Goal: Transaction & Acquisition: Purchase product/service

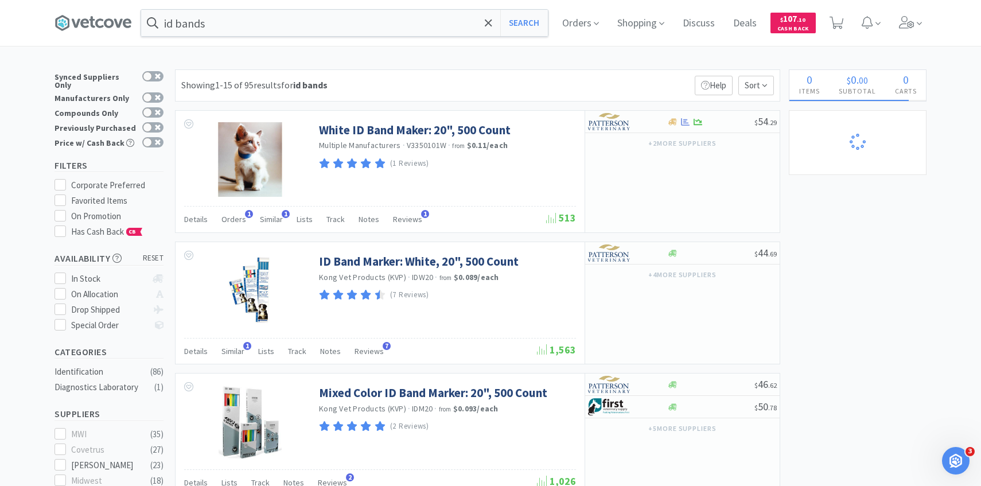
click at [890, 21] on div "Orders Shopping Discuss Discuss Deals Deals $ 107 . 10 Cash Back" at bounding box center [739, 23] width 373 height 46
click at [898, 32] on span at bounding box center [910, 23] width 33 height 46
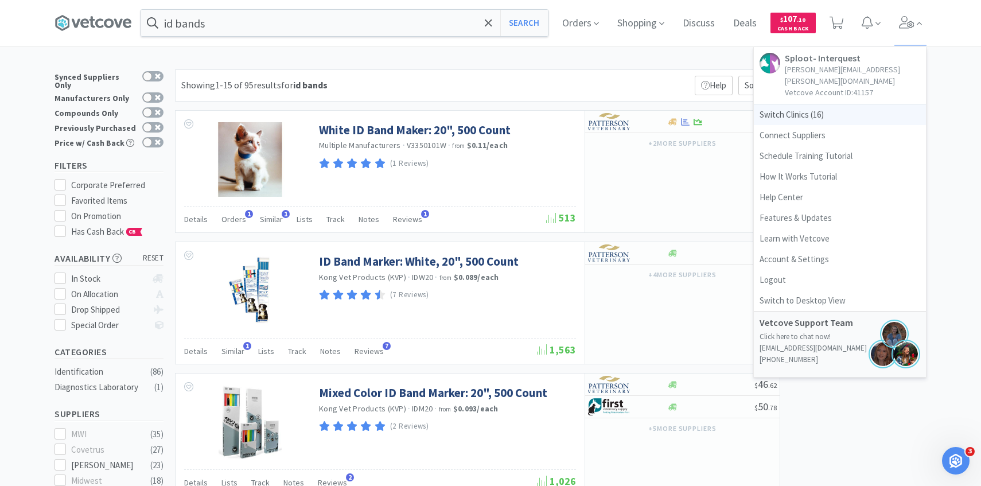
click at [816, 104] on span "Switch Clinics ( 16 )" at bounding box center [839, 114] width 172 height 21
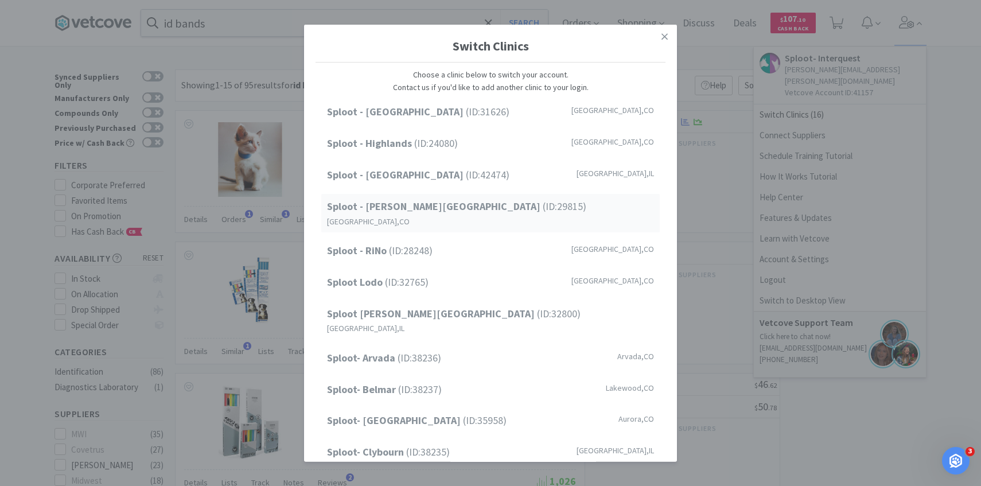
scroll to position [146, 0]
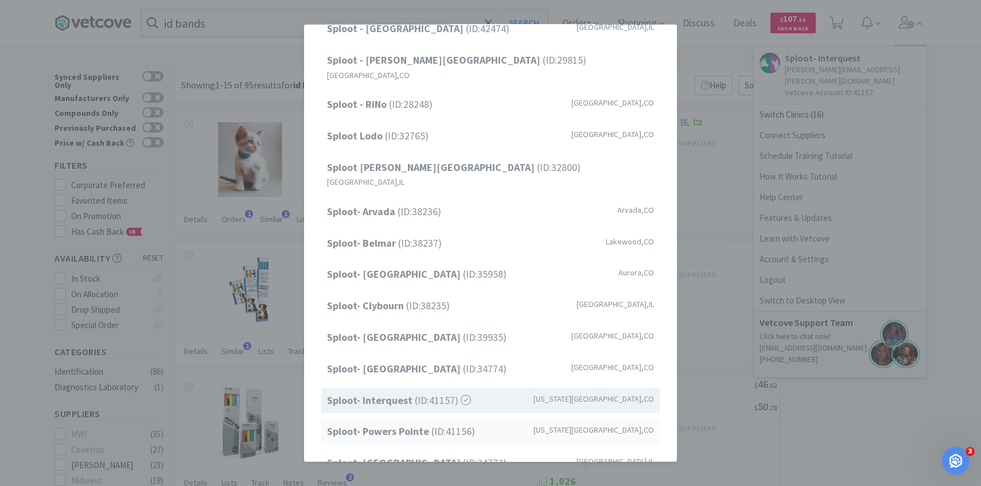
click at [409, 424] on strong "Sploot- Powers Pointe" at bounding box center [379, 430] width 104 height 13
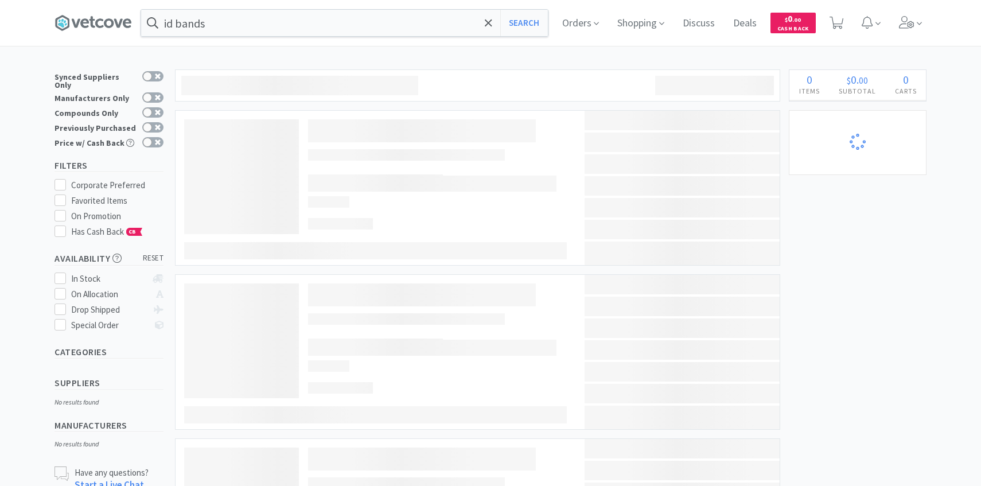
click at [240, 22] on input "id bands" at bounding box center [344, 23] width 407 height 26
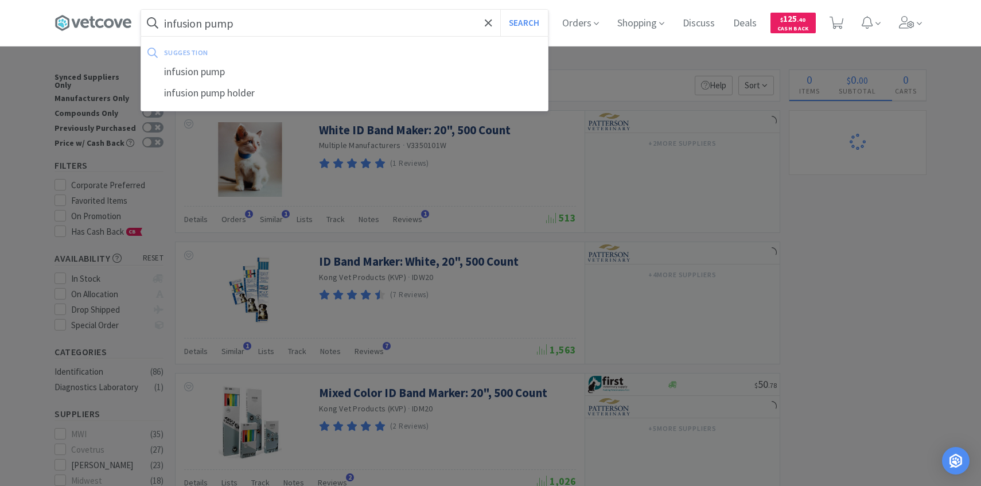
type input "infusion pump"
click at [500, 10] on button "Search" at bounding box center [524, 23] width 48 height 26
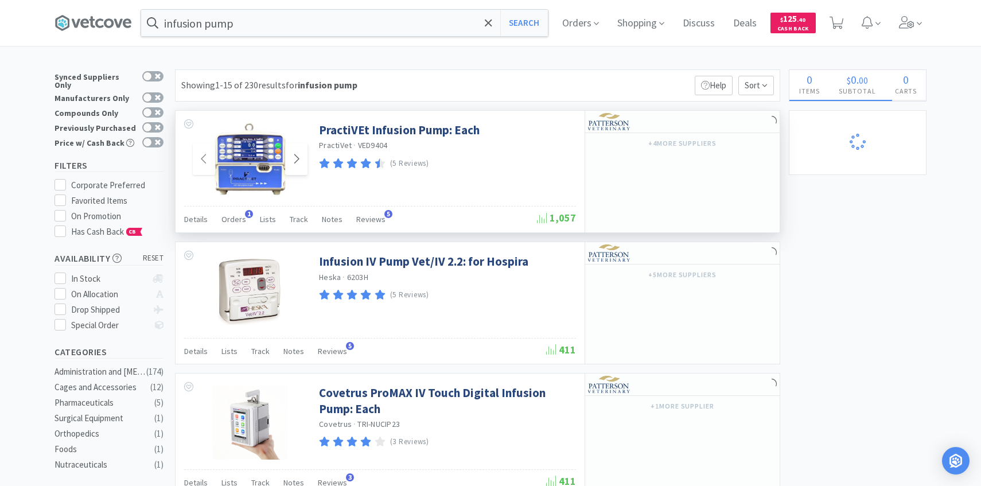
scroll to position [1, 0]
click at [241, 218] on span "Orders" at bounding box center [233, 218] width 25 height 10
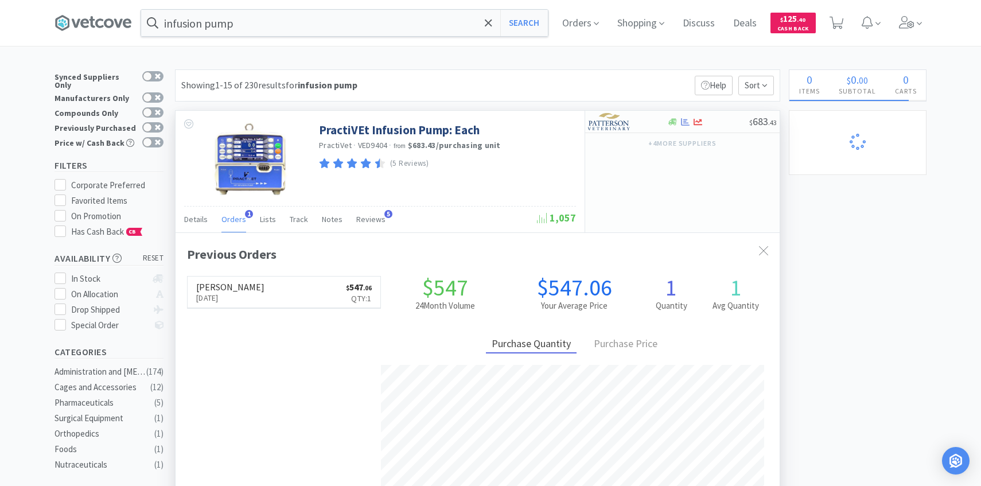
scroll to position [297, 604]
